Goal: Task Accomplishment & Management: Manage account settings

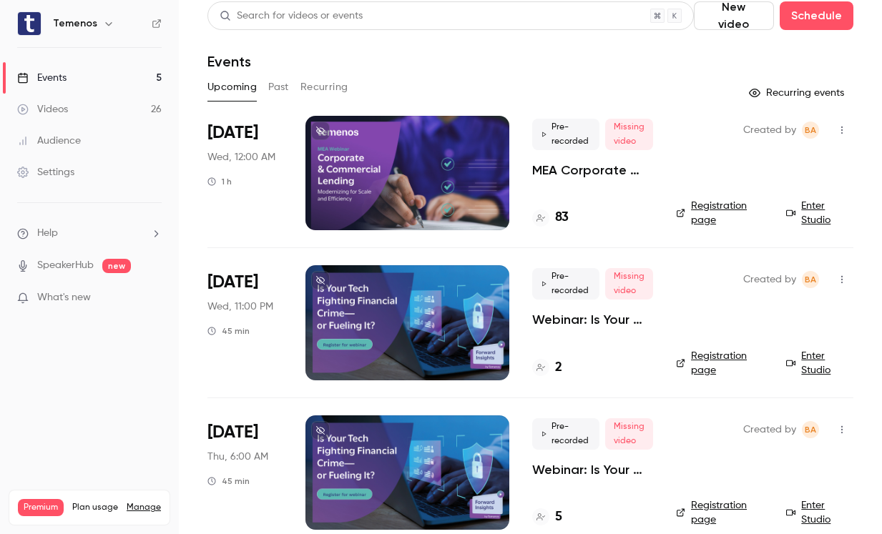
scroll to position [39, 0]
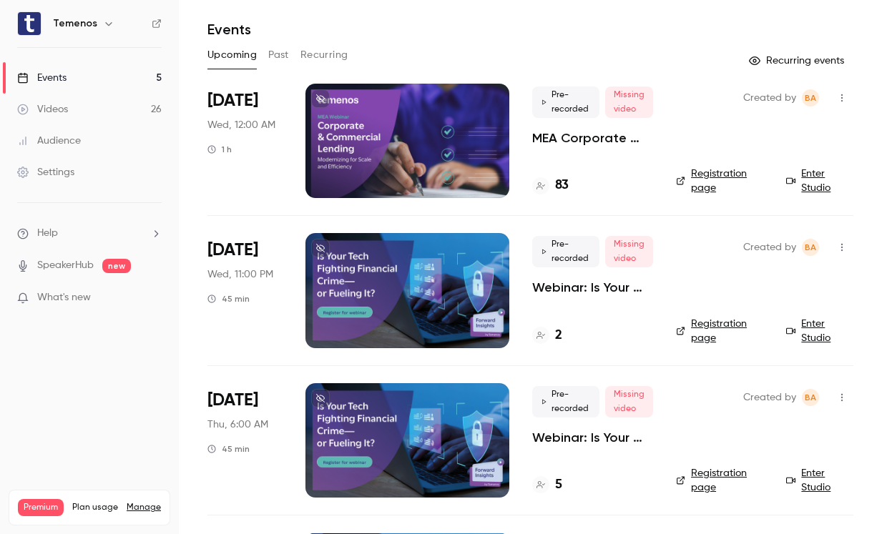
click at [441, 289] on div at bounding box center [407, 290] width 204 height 114
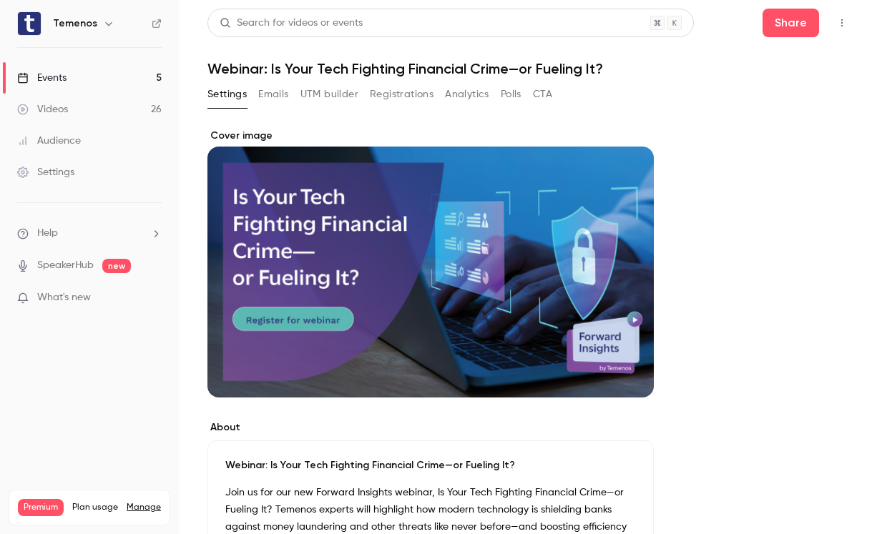
click at [285, 95] on button "Emails" at bounding box center [273, 94] width 30 height 23
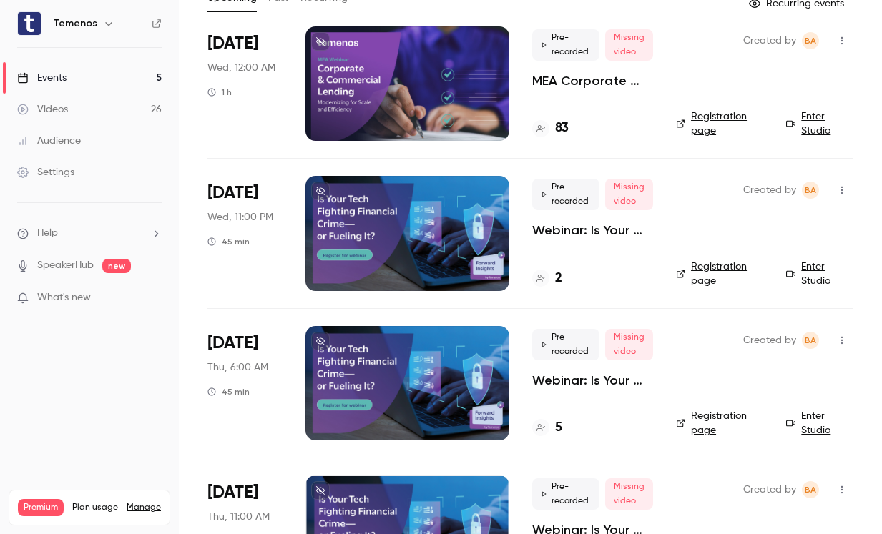
scroll to position [117, 0]
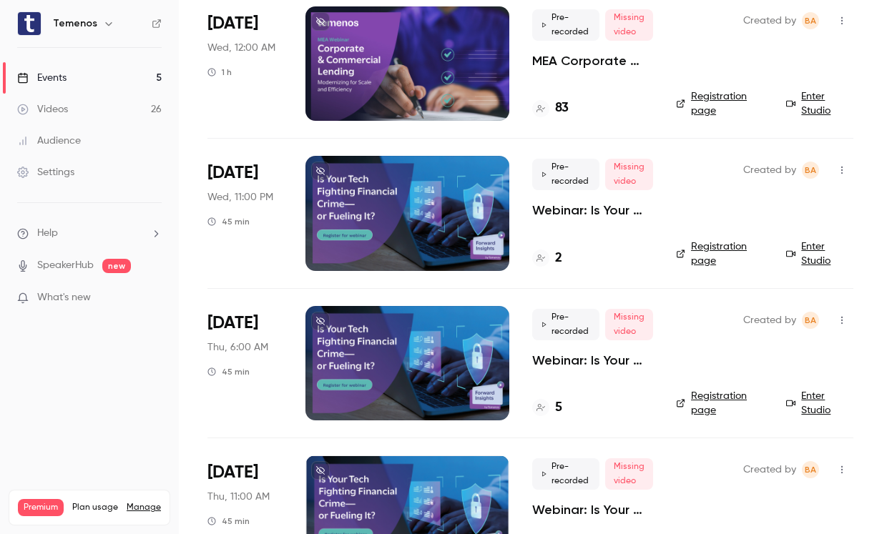
click at [698, 262] on link "Registration page" at bounding box center [722, 254] width 93 height 29
